Goal: Task Accomplishment & Management: Manage account settings

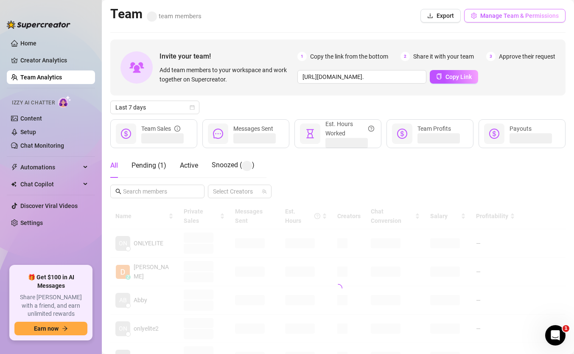
click at [505, 21] on button "Manage Team & Permissions" at bounding box center [514, 16] width 101 height 14
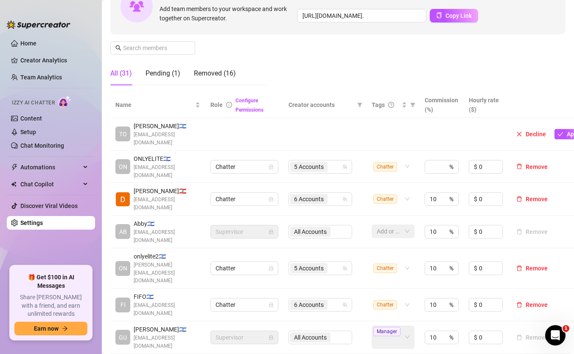
scroll to position [145, 0]
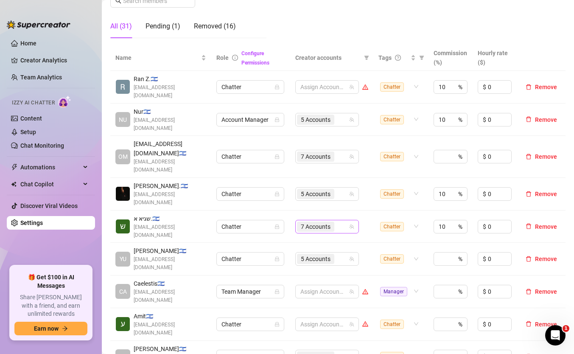
click at [323, 222] on span "7 Accounts" at bounding box center [316, 226] width 30 height 9
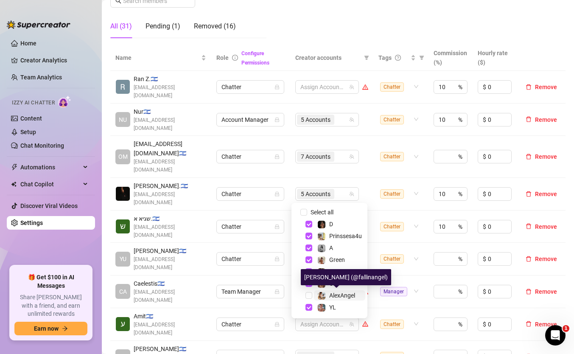
click at [331, 297] on span "AlexAngel" at bounding box center [342, 295] width 26 height 7
checkbox input "true"
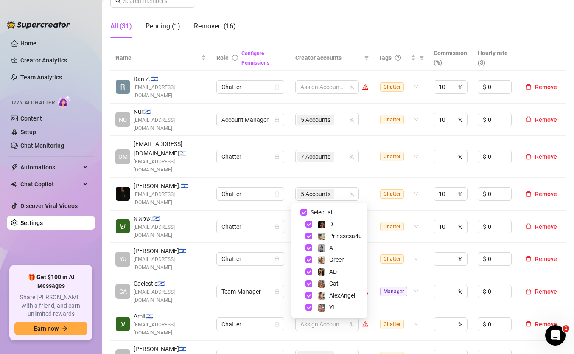
click at [372, 340] on div "Name Role Configure Permissions Creator accounts Tags Commission (%) Hourly rat…" at bounding box center [337, 234] width 455 height 378
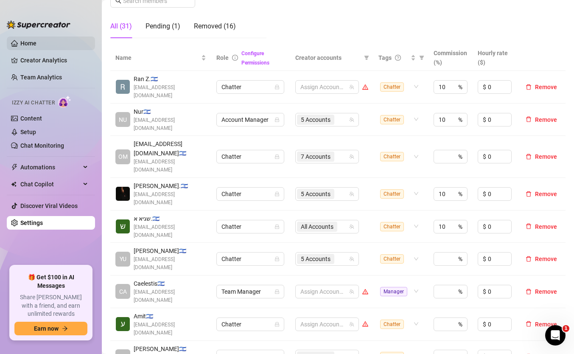
click at [36, 47] on link "Home" at bounding box center [28, 43] width 16 height 7
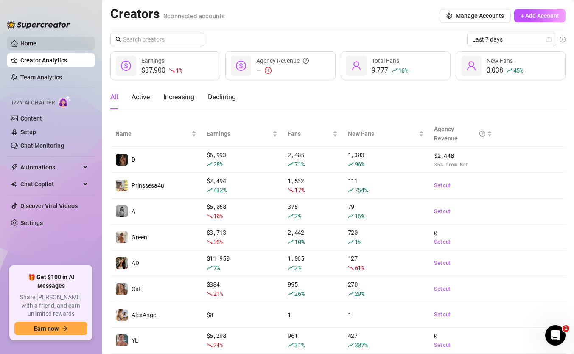
click at [36, 41] on link "Home" at bounding box center [28, 43] width 16 height 7
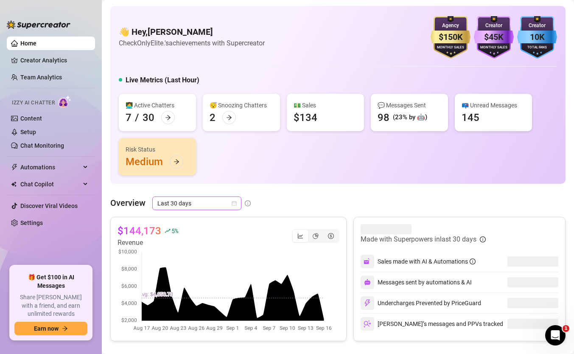
click at [210, 201] on span "Last 30 days" at bounding box center [196, 203] width 79 height 13
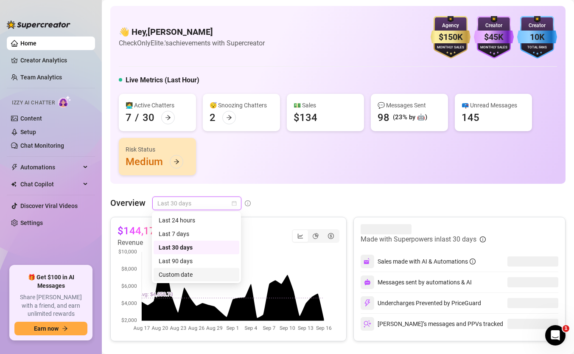
click at [185, 274] on div "Custom date" at bounding box center [197, 274] width 76 height 9
type input "[DATE]"
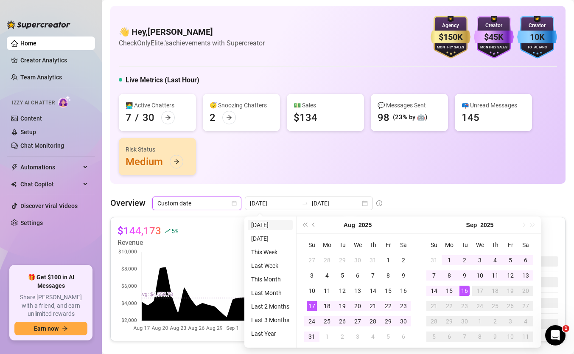
type input "[DATE]"
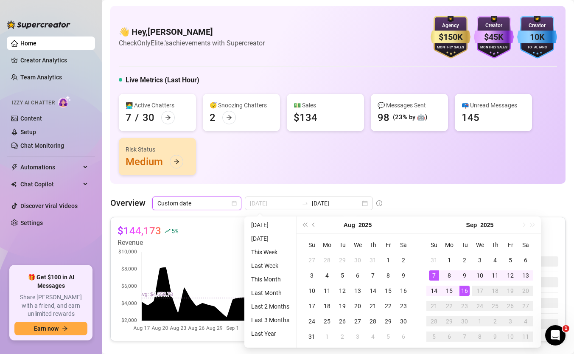
type input "[DATE]"
click at [467, 290] on div "16" at bounding box center [464, 291] width 10 height 10
